Goal: Task Accomplishment & Management: Complete application form

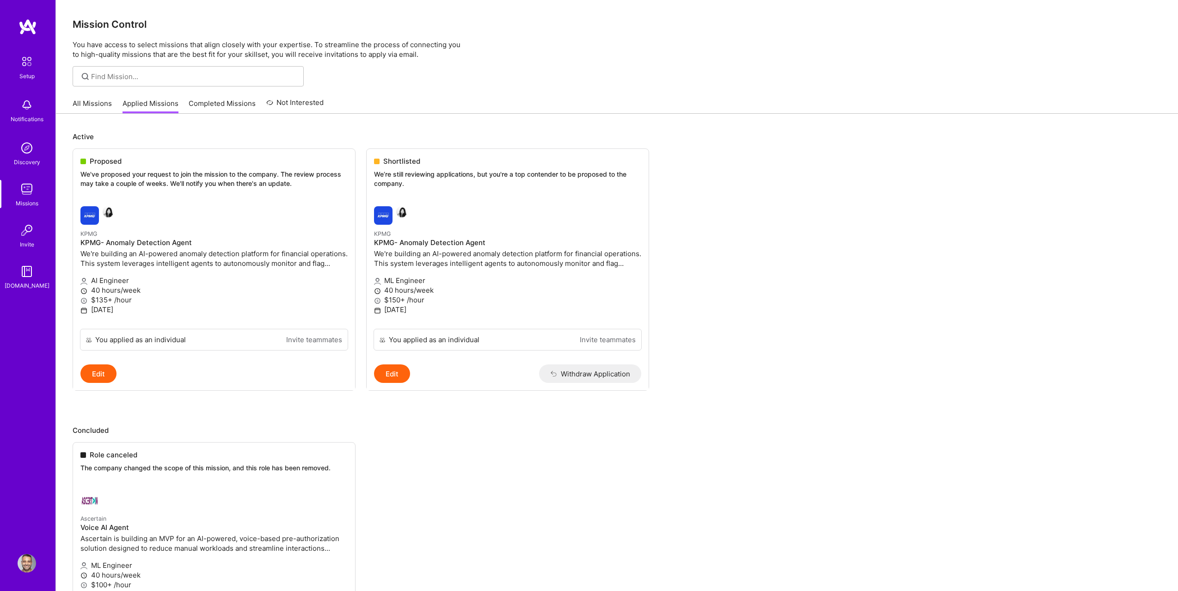
click at [105, 533] on ul "Role canceled The company changed the scope of this mission, and this role has …" at bounding box center [617, 545] width 1089 height 207
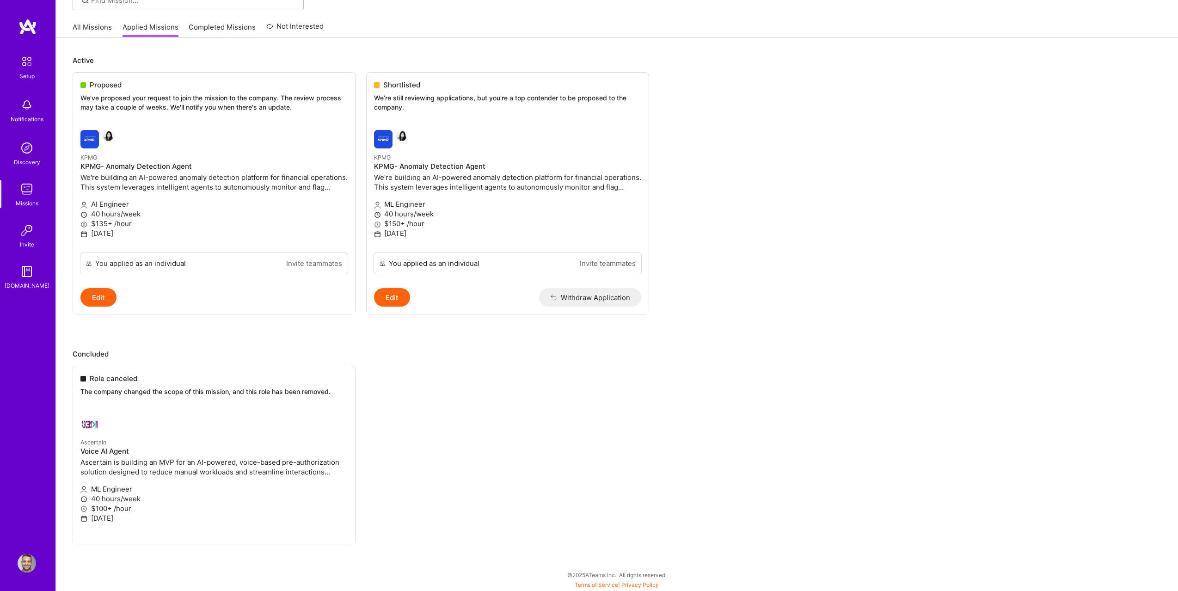
click at [222, 438] on ul "Role canceled The company changed the scope of this mission, and this role has …" at bounding box center [617, 469] width 1089 height 207
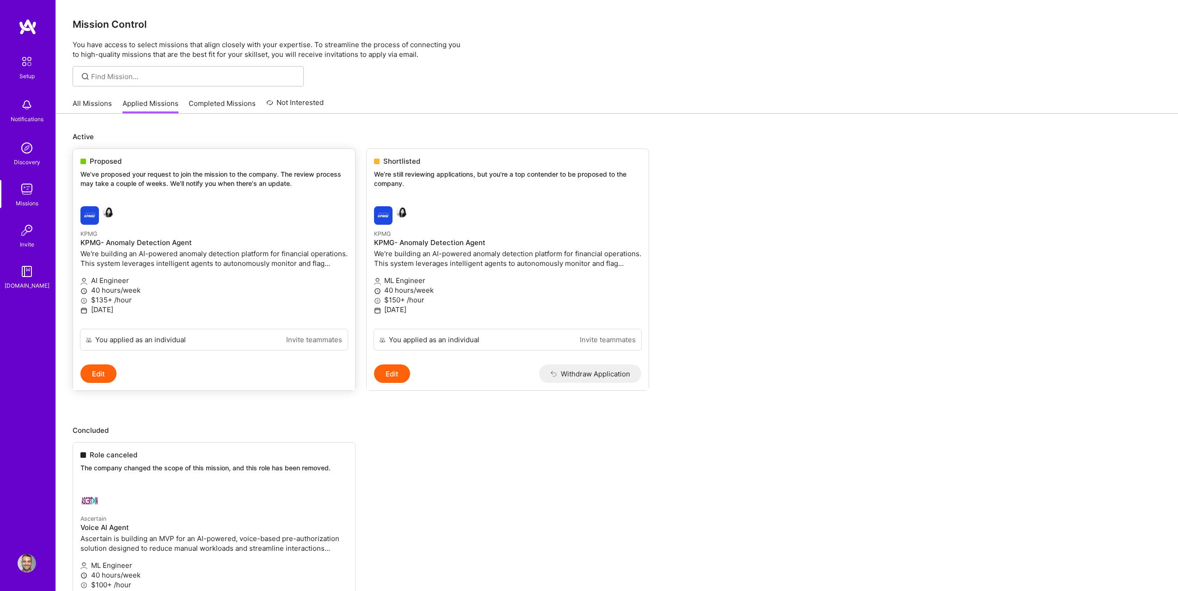
click at [189, 220] on div at bounding box center [169, 215] width 178 height 18
click at [216, 108] on link "Completed Missions" at bounding box center [222, 105] width 67 height 15
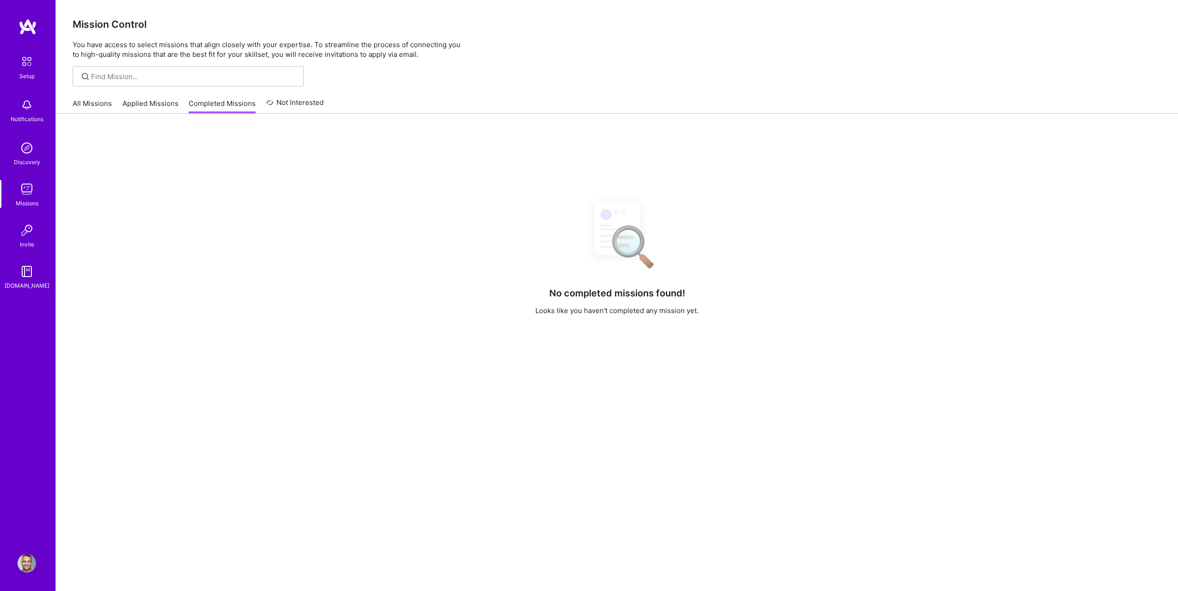
click at [126, 110] on link "Applied Missions" at bounding box center [151, 105] width 56 height 15
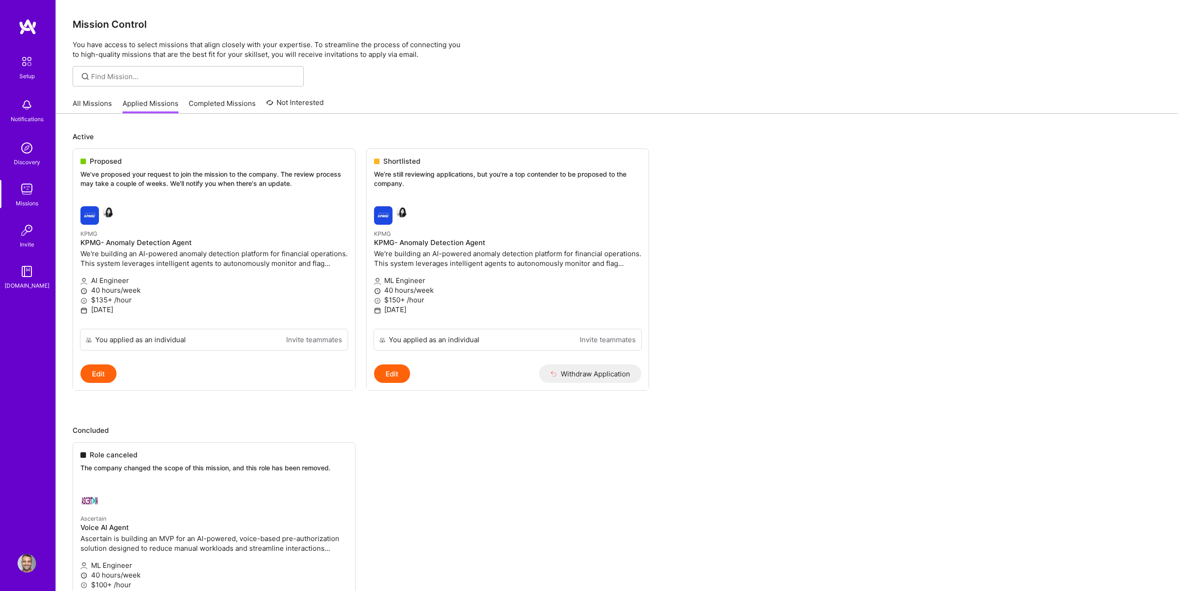
click at [90, 105] on link "All Missions" at bounding box center [92, 105] width 39 height 15
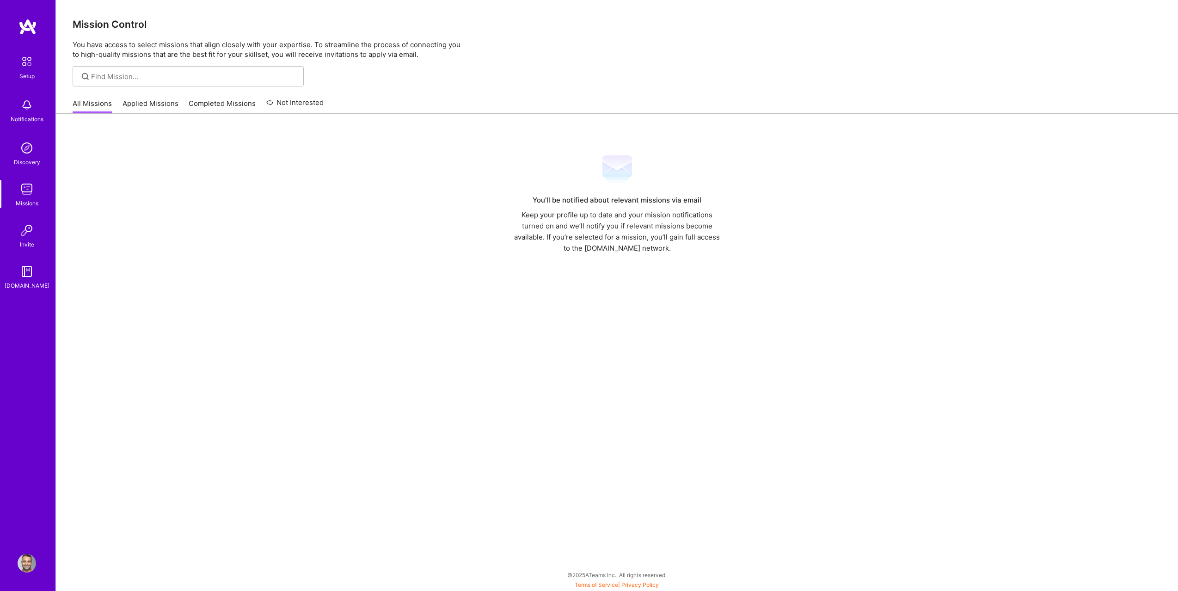
click at [150, 104] on link "Applied Missions" at bounding box center [151, 105] width 56 height 15
